Goal: Task Accomplishment & Management: Manage account settings

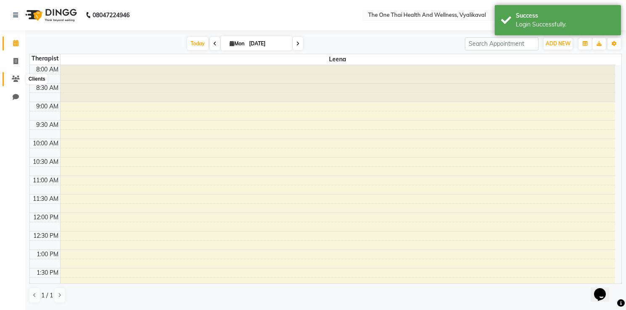
click at [19, 80] on icon at bounding box center [16, 79] width 8 height 6
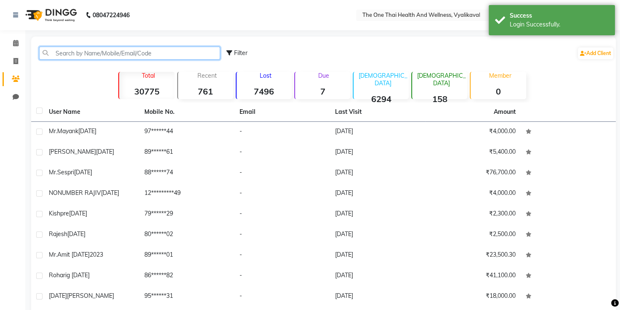
click at [105, 50] on input "text" at bounding box center [129, 53] width 181 height 13
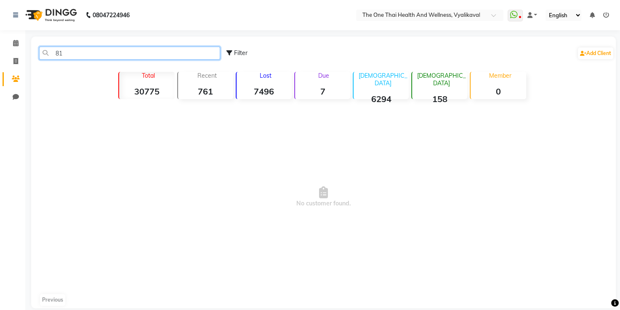
type input "8"
type input "8147668553"
click at [13, 61] on span at bounding box center [15, 62] width 15 height 10
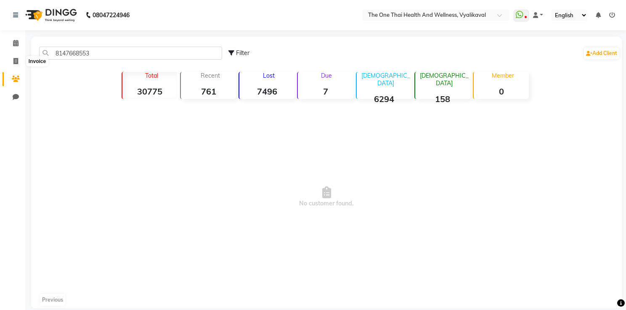
select select "5972"
select select "service"
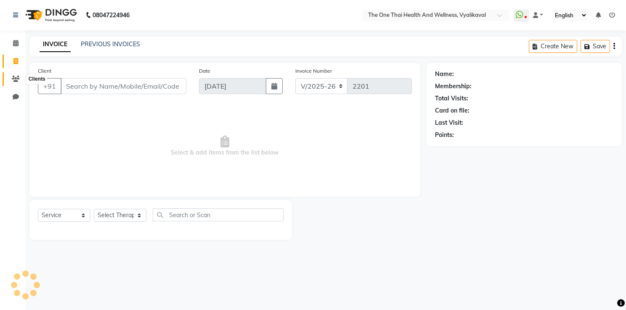
click at [16, 82] on span at bounding box center [15, 79] width 15 height 10
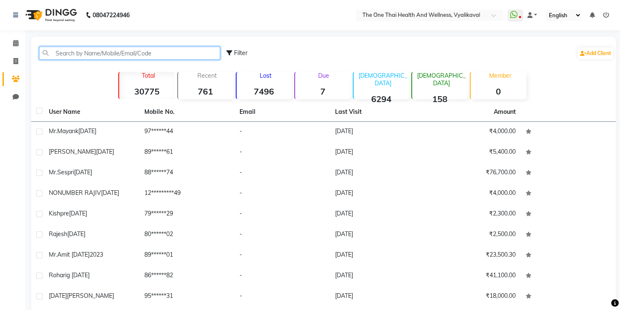
click at [62, 57] on input "text" at bounding box center [129, 53] width 181 height 13
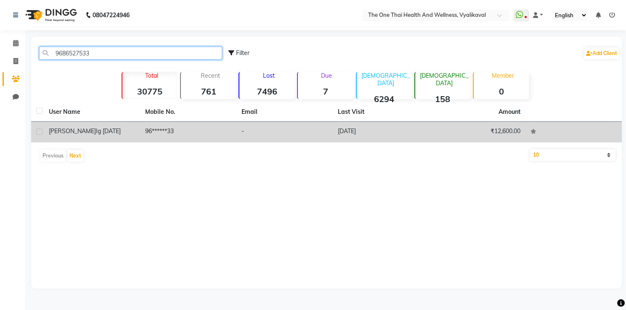
type input "9686527533"
click at [39, 132] on label at bounding box center [39, 132] width 6 height 6
click at [39, 132] on input "checkbox" at bounding box center [38, 132] width 5 height 5
checkbox input "true"
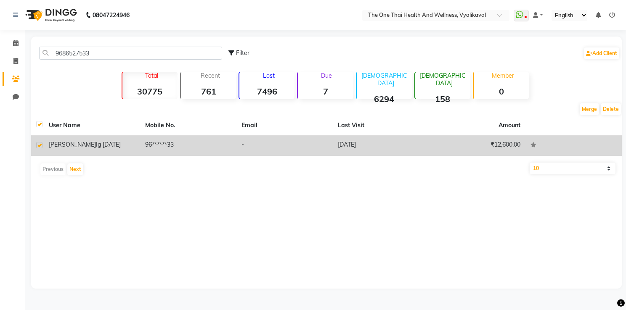
click at [99, 148] on div "[PERSON_NAME] ig [DATE]" at bounding box center [92, 145] width 86 height 9
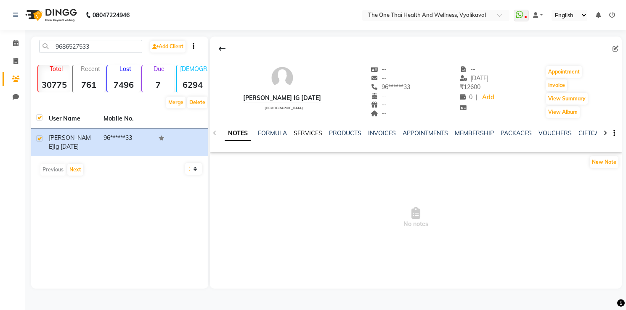
click at [314, 133] on link "SERVICES" at bounding box center [308, 134] width 29 height 8
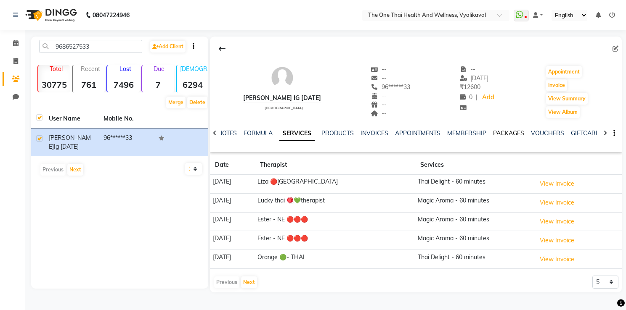
click at [499, 131] on link "PACKAGES" at bounding box center [508, 134] width 31 height 8
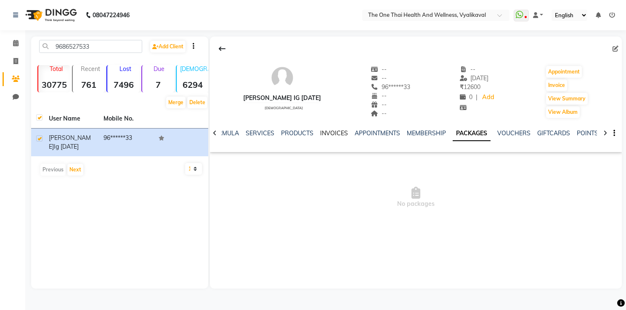
click at [337, 136] on link "INVOICES" at bounding box center [334, 134] width 28 height 8
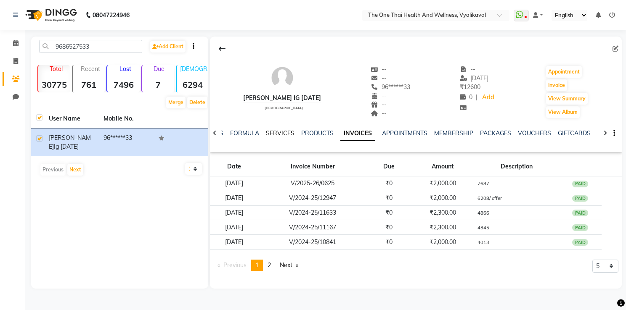
click at [288, 134] on link "SERVICES" at bounding box center [280, 134] width 29 height 8
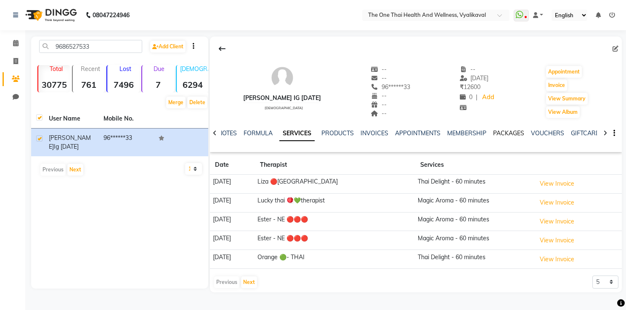
click at [496, 134] on link "PACKAGES" at bounding box center [508, 134] width 31 height 8
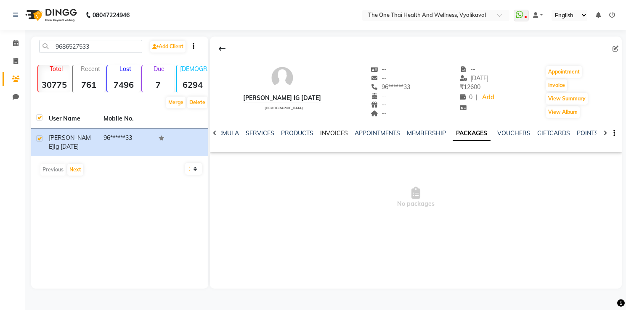
click at [326, 130] on link "INVOICES" at bounding box center [334, 134] width 28 height 8
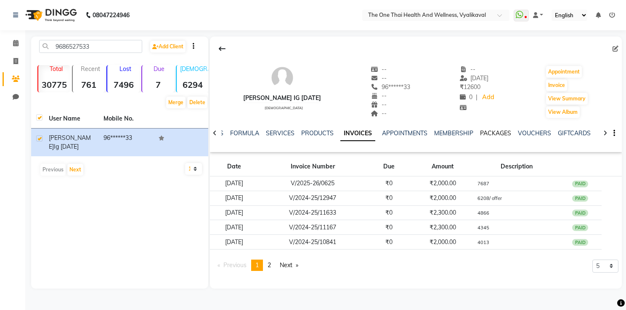
click at [485, 133] on link "PACKAGES" at bounding box center [495, 134] width 31 height 8
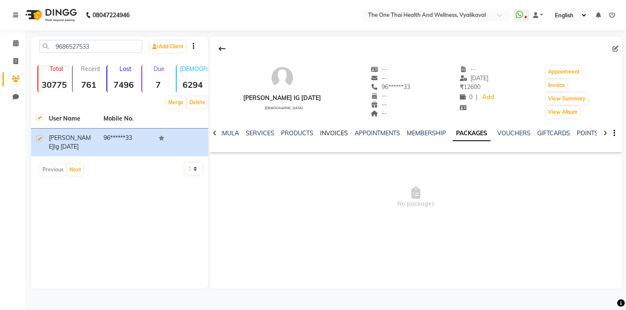
click at [325, 134] on link "INVOICES" at bounding box center [334, 134] width 28 height 8
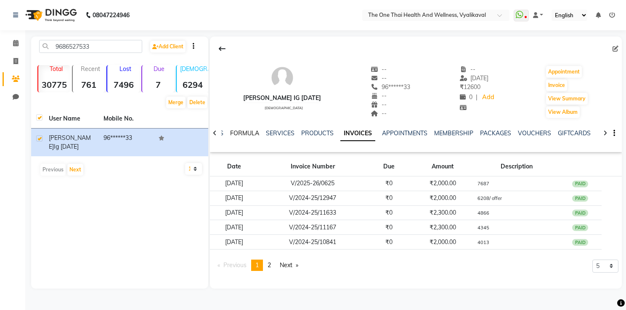
click at [254, 134] on link "FORMULA" at bounding box center [244, 134] width 29 height 8
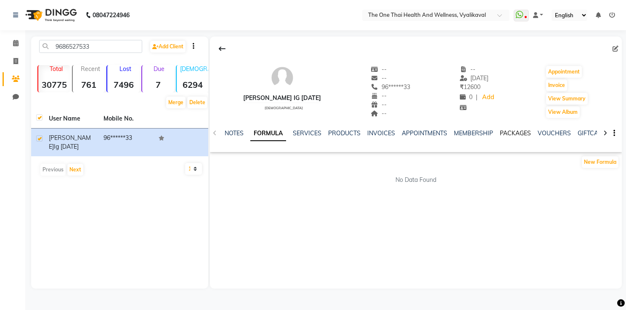
click at [511, 133] on link "PACKAGES" at bounding box center [515, 134] width 31 height 8
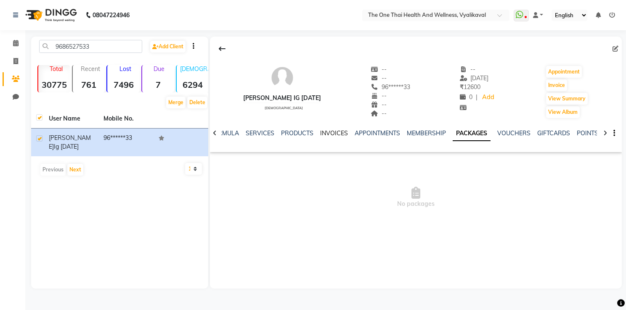
click at [334, 134] on link "INVOICES" at bounding box center [334, 134] width 28 height 8
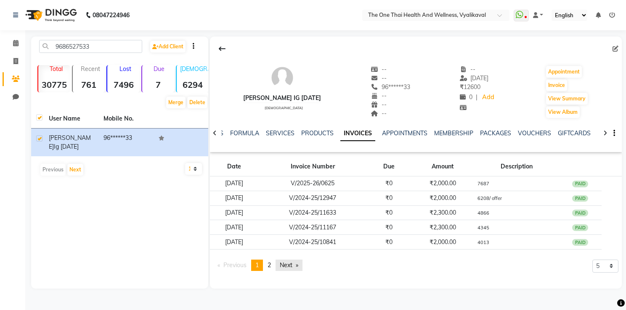
click at [288, 268] on link "Next page" at bounding box center [289, 265] width 27 height 11
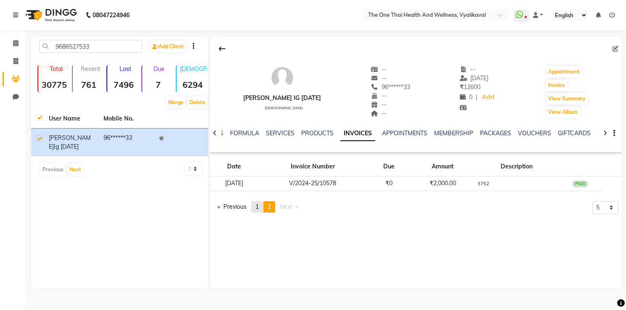
click at [258, 203] on span "1" at bounding box center [256, 207] width 3 height 8
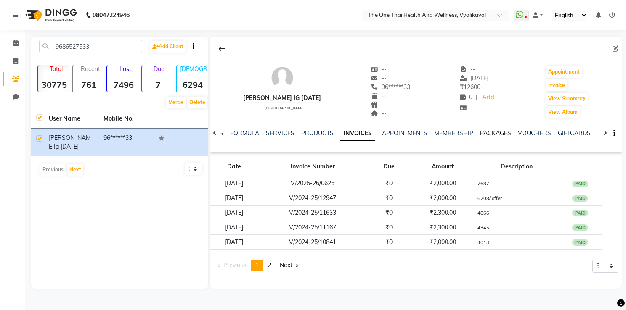
click at [490, 133] on link "PACKAGES" at bounding box center [495, 134] width 31 height 8
